Goal: Task Accomplishment & Management: Manage account settings

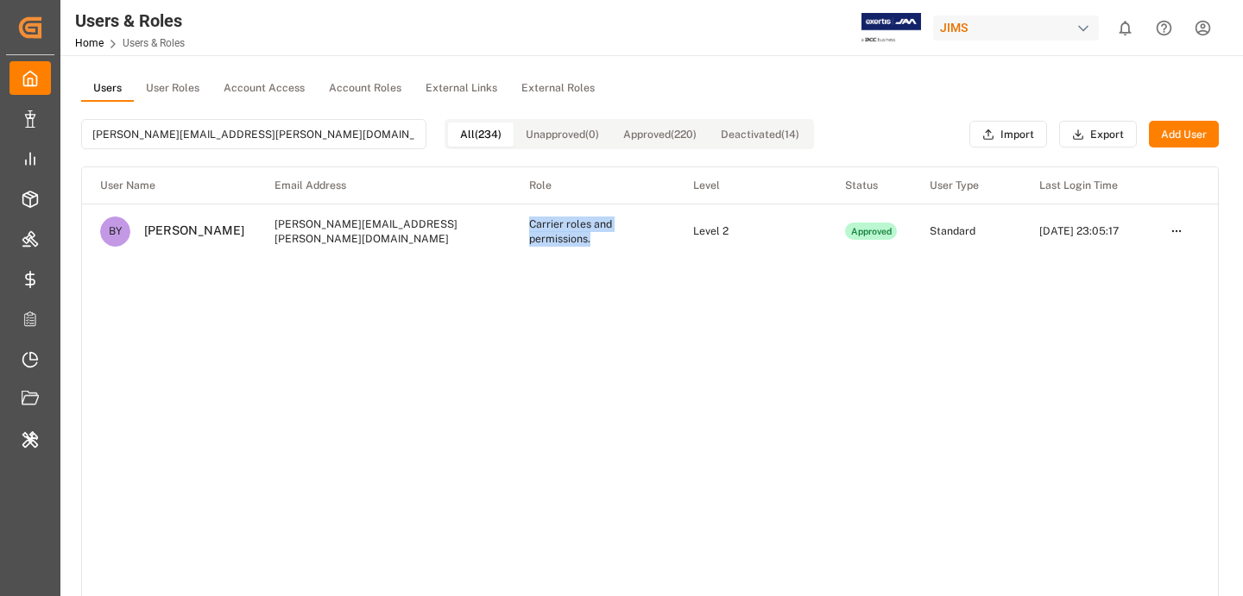
click at [1181, 226] on html "Created by potrace 1.15, written by [PERSON_NAME] [DATE]-[DATE] Created by potr…" at bounding box center [621, 363] width 1243 height 726
click at [1138, 260] on div "Edit" at bounding box center [1139, 263] width 89 height 24
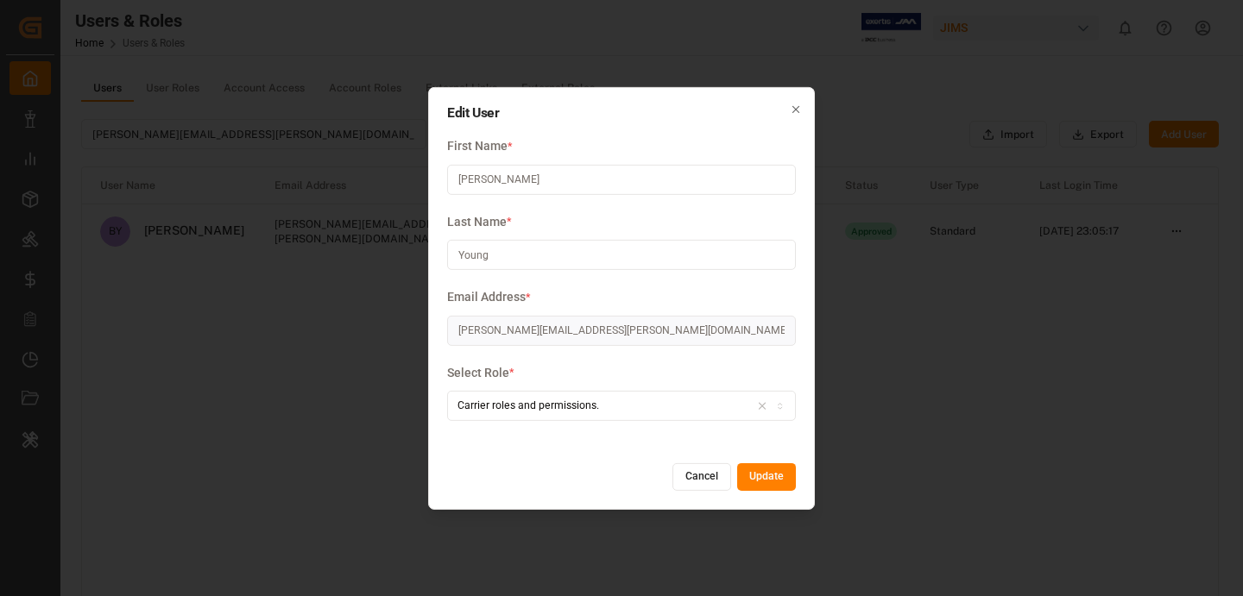
click at [641, 364] on label "Select Role *" at bounding box center [621, 373] width 349 height 18
click at [769, 483] on button "Update" at bounding box center [766, 478] width 59 height 28
